Goal: Find specific page/section: Find specific page/section

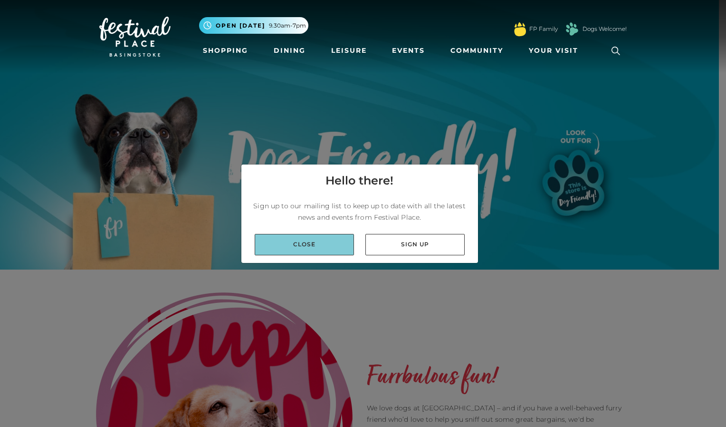
click at [295, 238] on link "Close" at bounding box center [304, 244] width 99 height 21
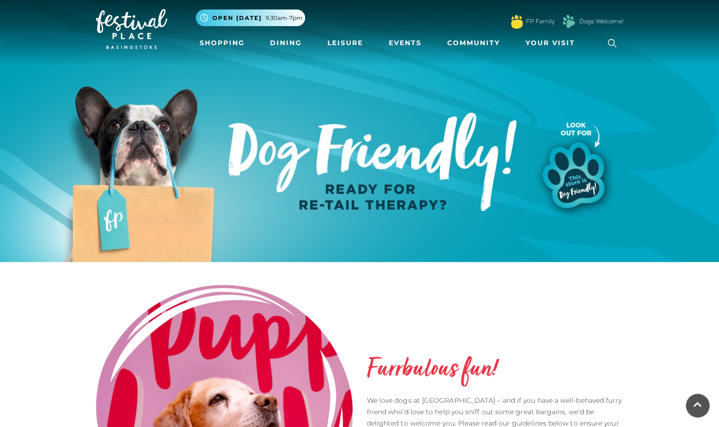
scroll to position [4, 0]
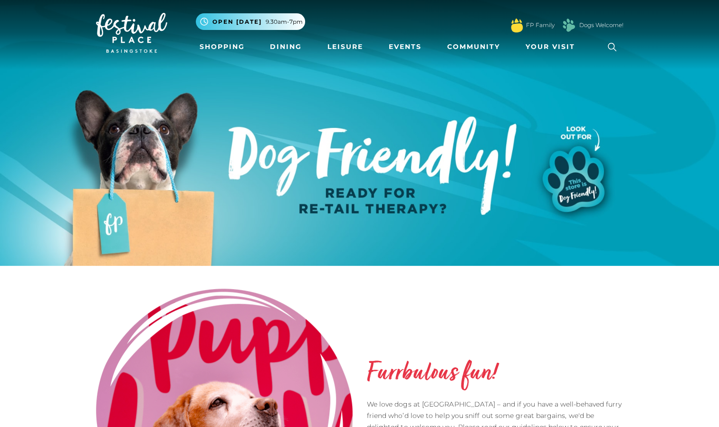
click at [572, 183] on img at bounding box center [359, 130] width 719 height 269
click at [586, 27] on link "Dogs Welcome!" at bounding box center [601, 25] width 44 height 9
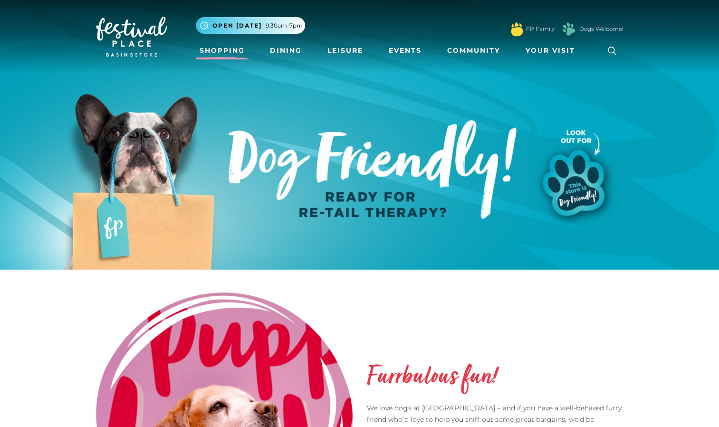
click at [222, 51] on link "Shopping" at bounding box center [222, 51] width 53 height 18
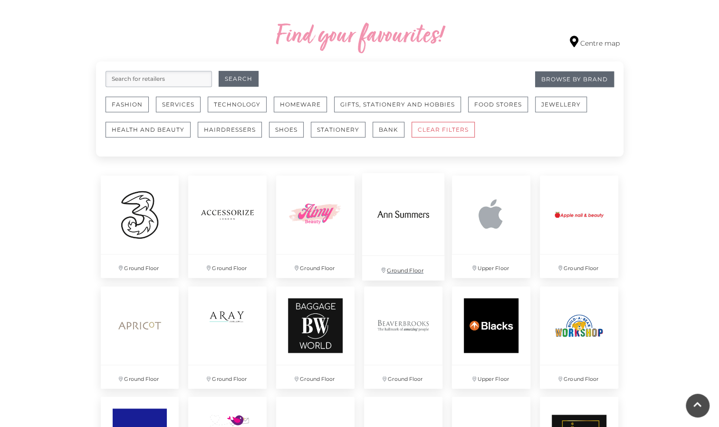
scroll to position [543, 0]
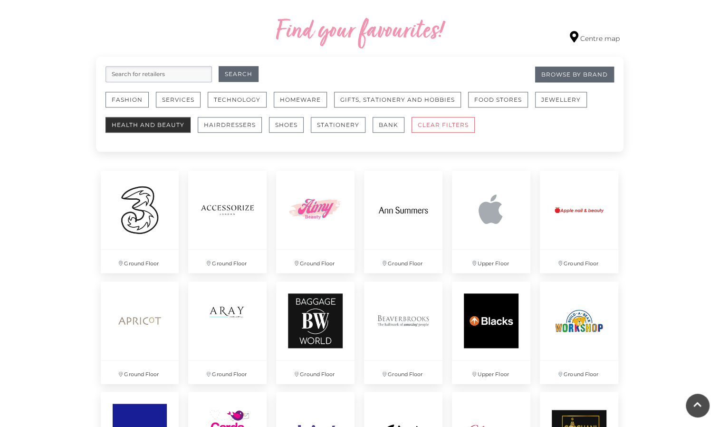
click at [125, 123] on button "Health and Beauty" at bounding box center [147, 125] width 85 height 16
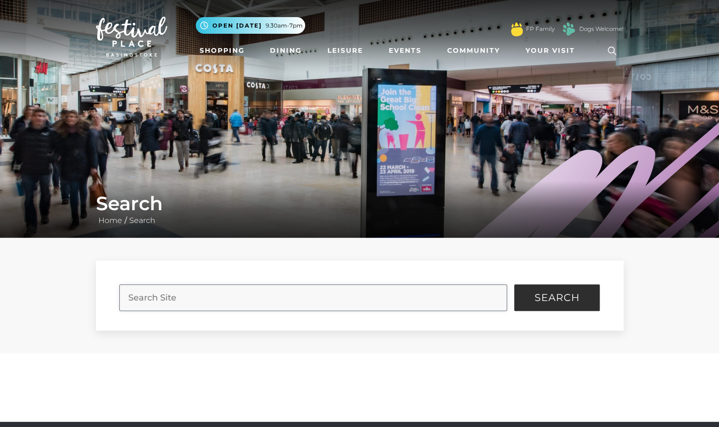
click at [224, 296] on input "search" at bounding box center [313, 297] width 388 height 27
type input "superdrug"
click at [514, 284] on button "Search" at bounding box center [557, 297] width 86 height 27
click at [560, 299] on span "Search" at bounding box center [556, 298] width 45 height 10
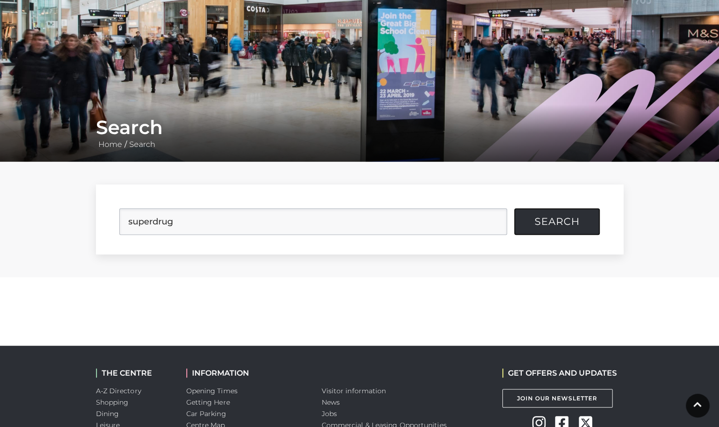
scroll to position [69, 0]
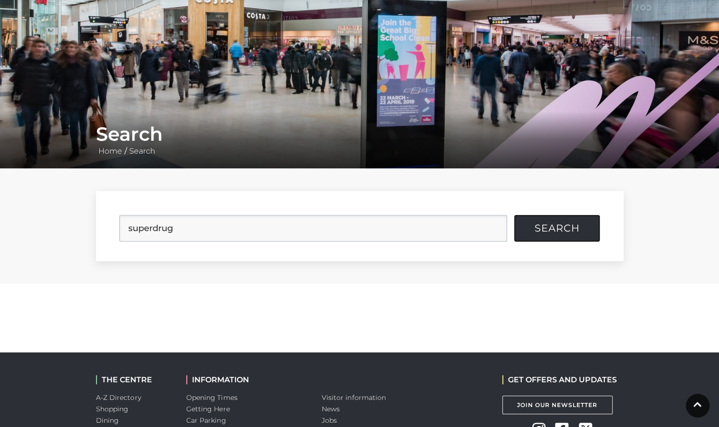
click at [545, 217] on button "Search" at bounding box center [557, 228] width 86 height 27
click at [547, 232] on span "Search" at bounding box center [556, 228] width 45 height 10
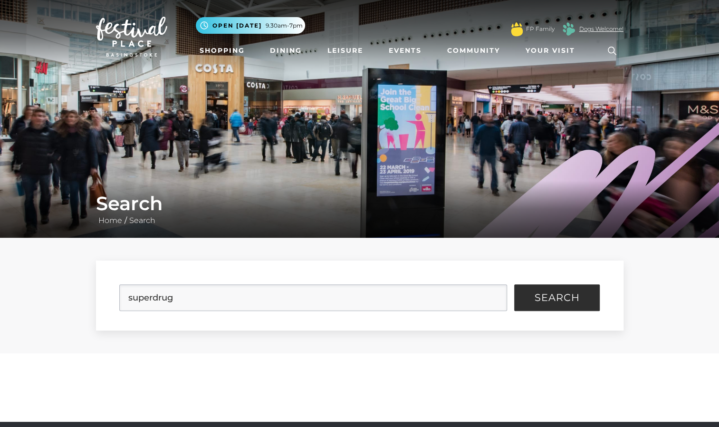
click at [591, 32] on link "Dogs Welcome!" at bounding box center [601, 29] width 44 height 9
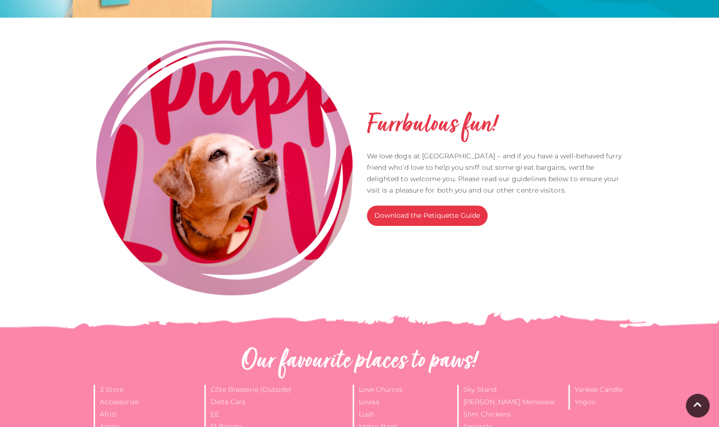
scroll to position [255, 0]
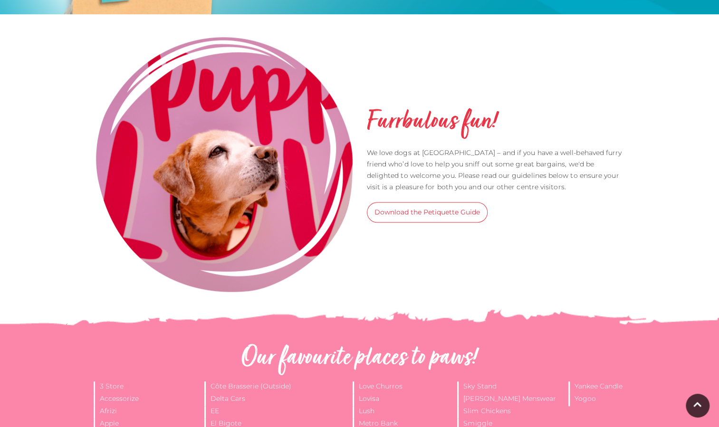
click at [462, 210] on link "Download the Petiquette Guide" at bounding box center [427, 212] width 121 height 20
